Goal: Check status: Check status

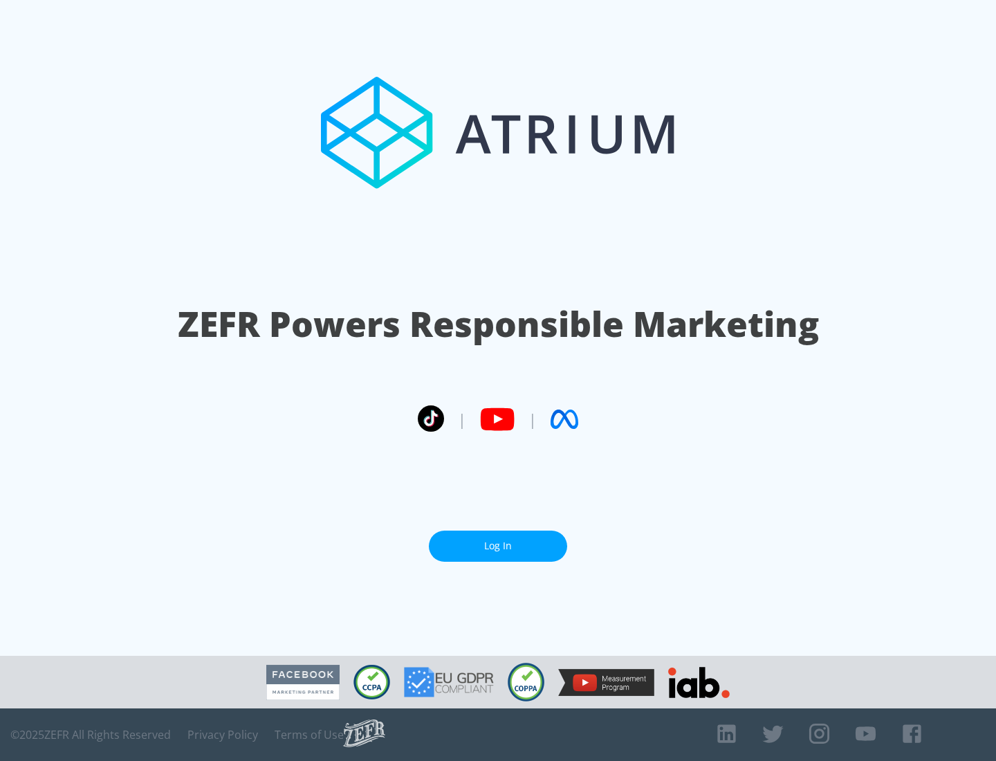
click at [498, 540] on link "Log In" at bounding box center [498, 545] width 138 height 31
